Goal: Find contact information: Find contact information

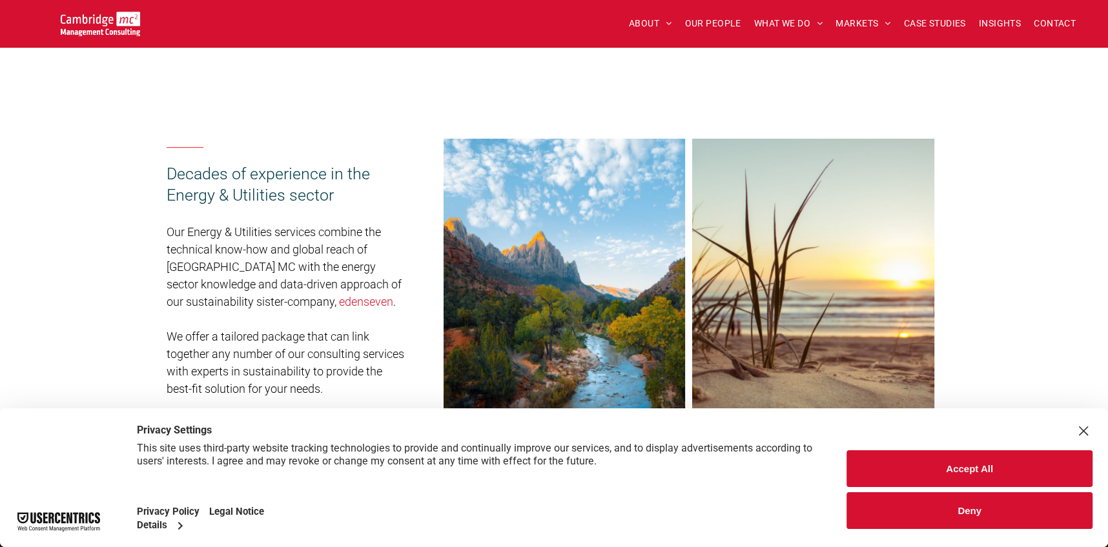
scroll to position [194, 0]
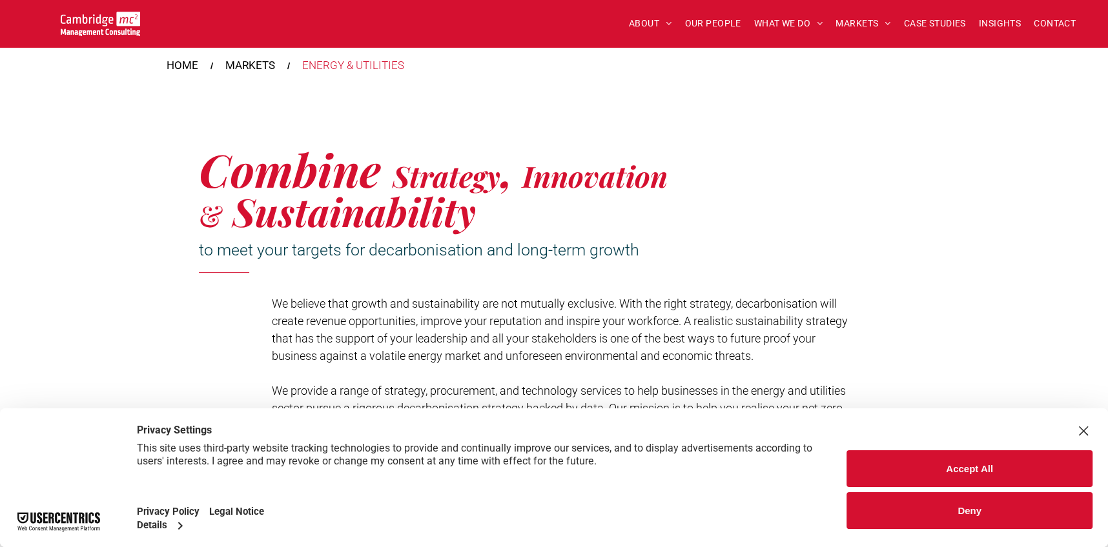
click at [651, 145] on span "CAREERS" at bounding box center [662, 143] width 41 height 14
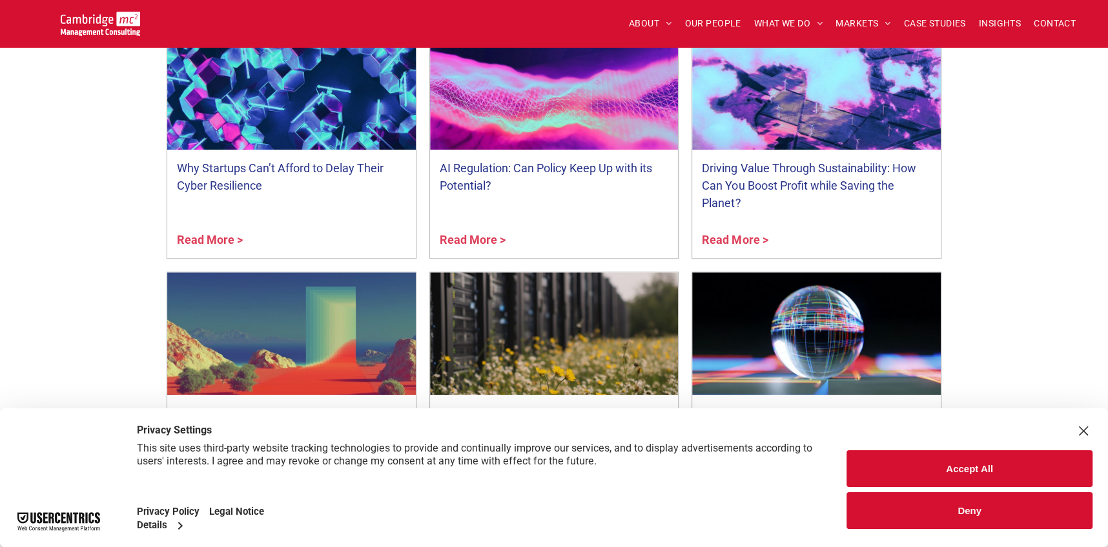
scroll to position [1291, 0]
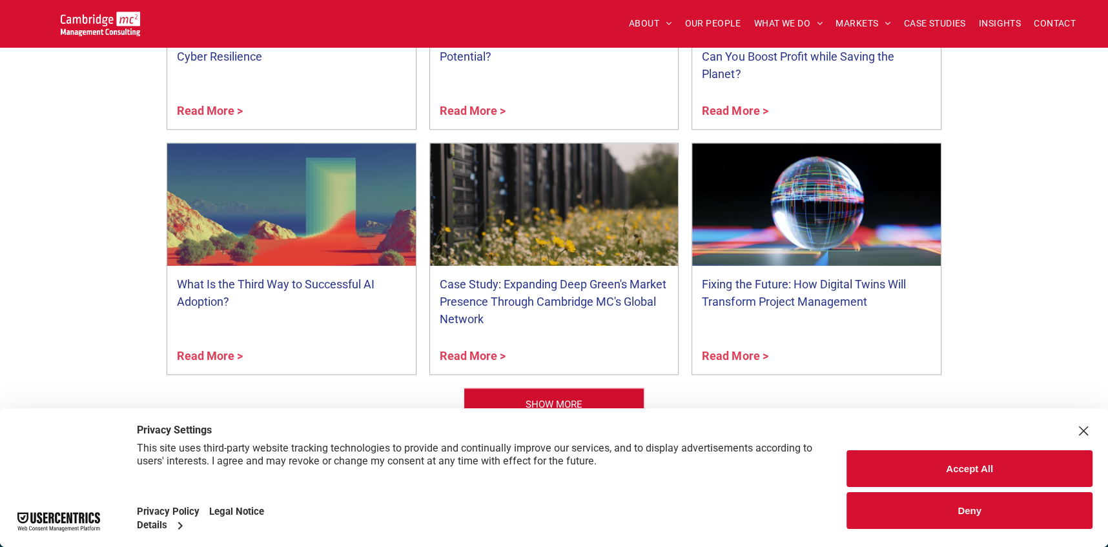
click at [894, 473] on button "Accept All" at bounding box center [969, 469] width 246 height 37
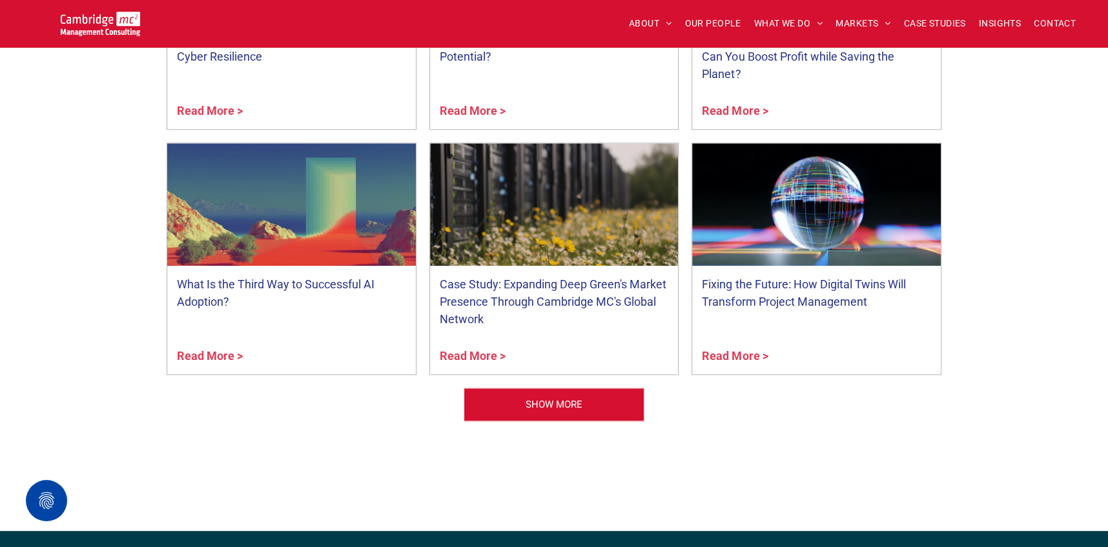
scroll to position [904, 0]
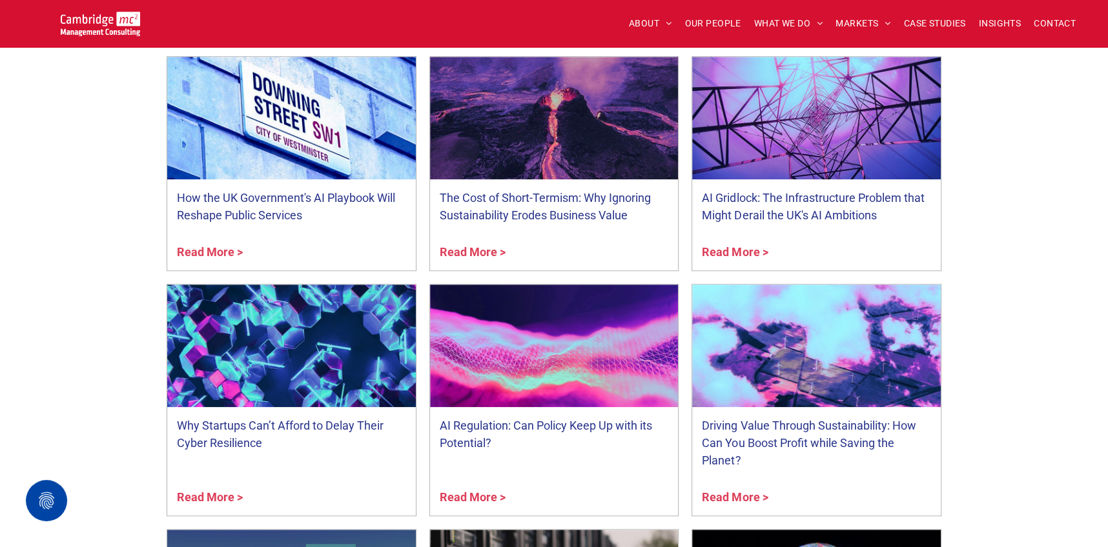
click at [655, 144] on span "CAREERS" at bounding box center [662, 143] width 41 height 14
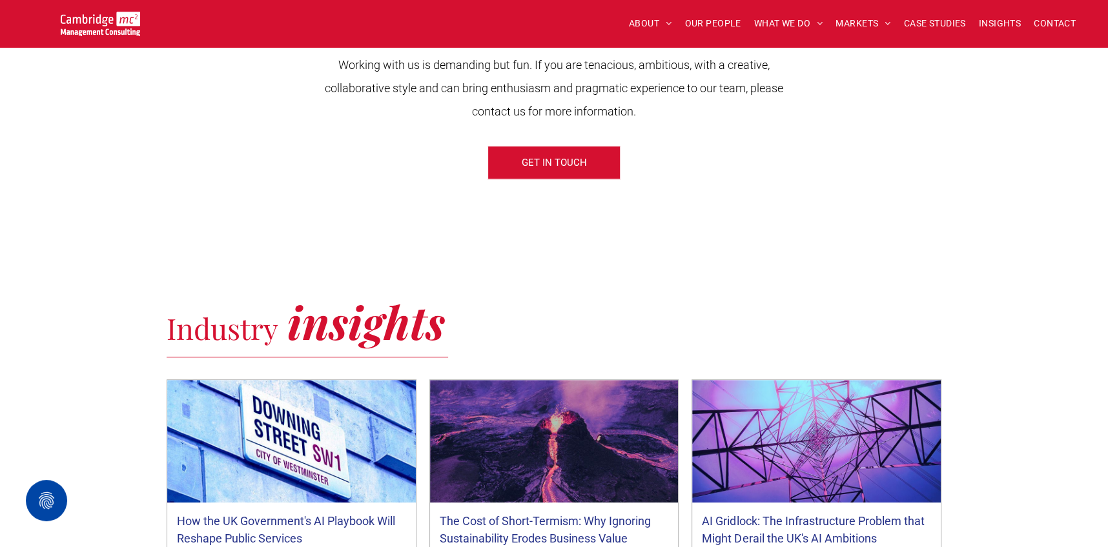
scroll to position [258, 0]
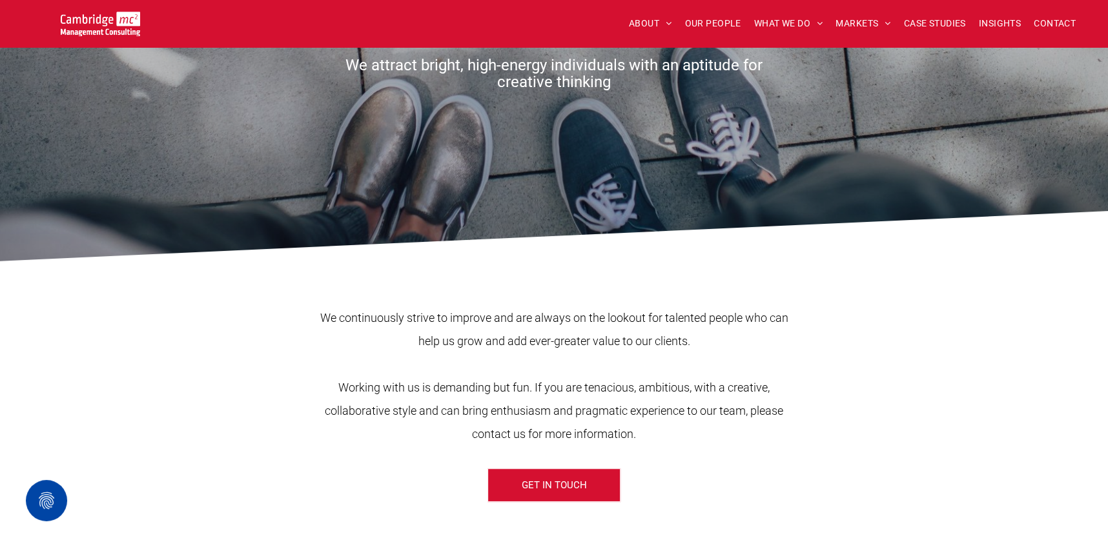
click at [542, 476] on span "GET IN TOUCH" at bounding box center [554, 485] width 65 height 32
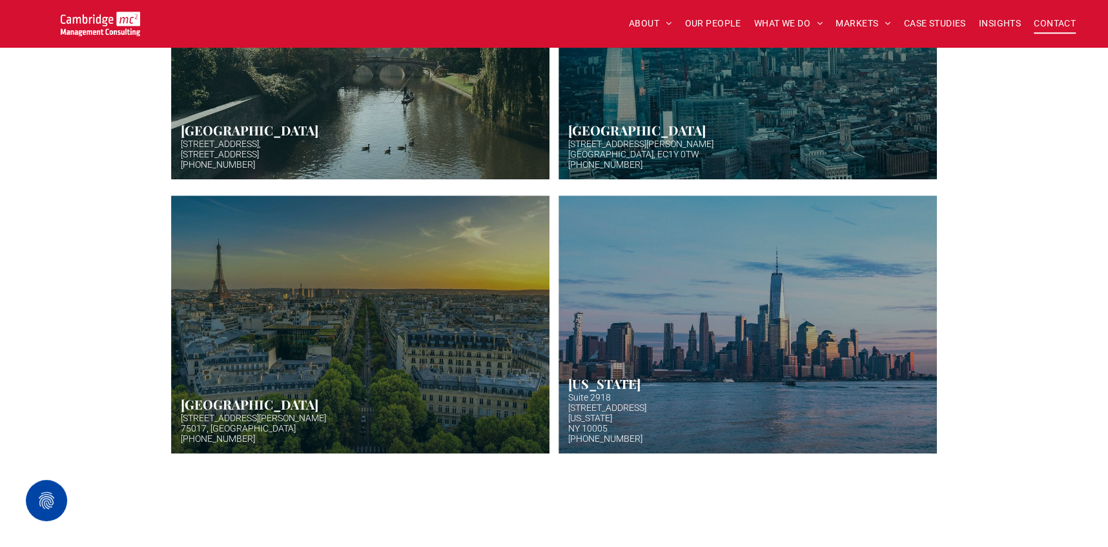
scroll to position [452, 0]
